Goal: Information Seeking & Learning: Learn about a topic

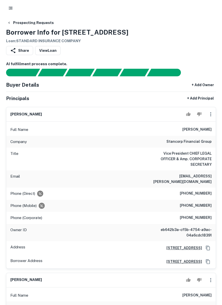
click at [39, 40] on h6 "Loan : STANDARD INSURANCE COMPANY" at bounding box center [67, 41] width 123 height 6
click at [50, 47] on link "View Loan" at bounding box center [48, 50] width 26 height 9
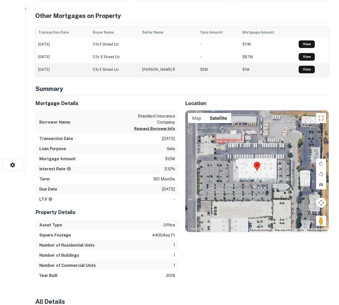
scroll to position [134, 0]
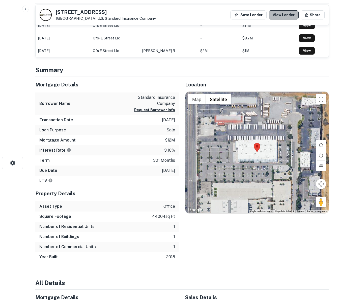
click at [222, 18] on link "View Lender" at bounding box center [284, 14] width 30 height 9
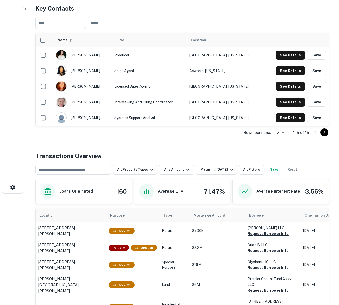
scroll to position [133, 0]
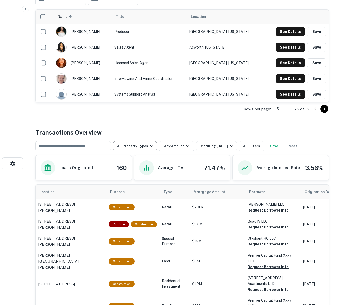
click at [136, 147] on button "All Property Types" at bounding box center [135, 146] width 44 height 10
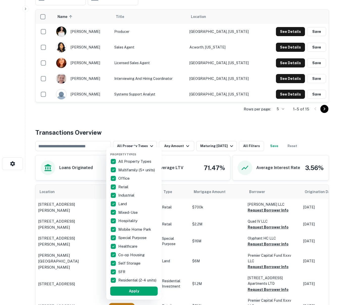
click at [120, 156] on span "Property Types" at bounding box center [123, 154] width 26 height 3
click at [120, 161] on p "All Property Types" at bounding box center [135, 161] width 34 height 6
click at [119, 188] on p "Retail" at bounding box center [123, 187] width 11 height 6
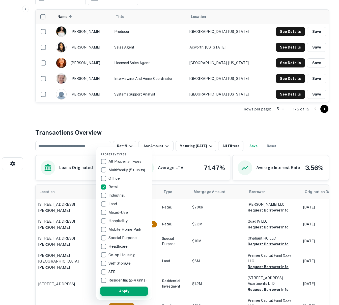
click at [133, 292] on button "Apply" at bounding box center [124, 290] width 47 height 9
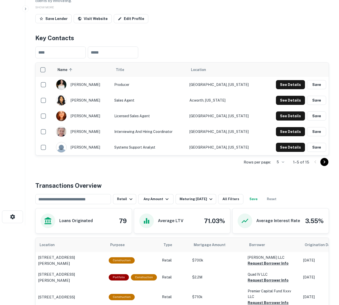
scroll to position [114, 0]
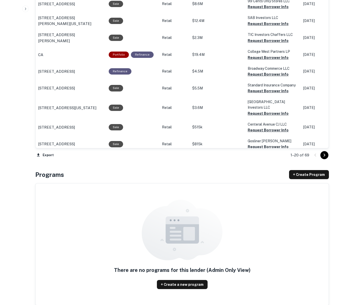
scroll to position [575, 0]
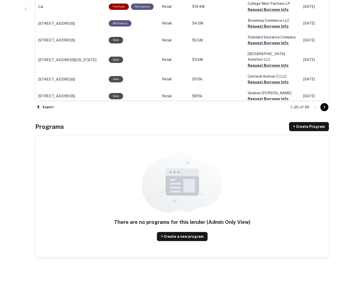
drag, startPoint x: 324, startPoint y: 106, endPoint x: 253, endPoint y: 139, distance: 78.4
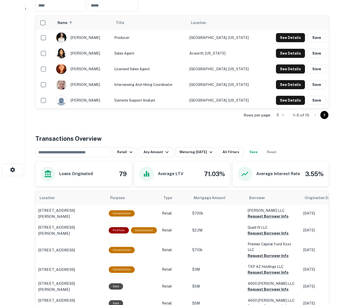
scroll to position [0, 0]
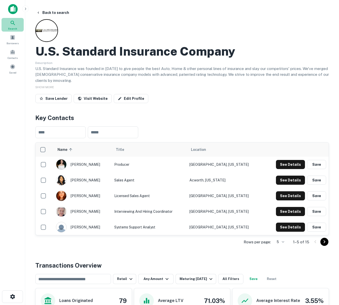
click at [14, 23] on icon at bounding box center [13, 23] width 6 height 6
